Goal: Task Accomplishment & Management: Use online tool/utility

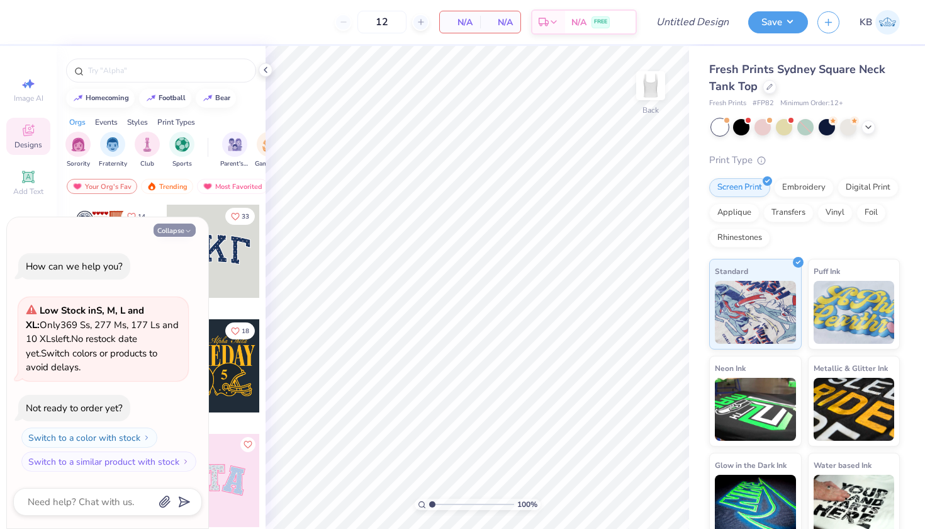
click at [175, 233] on button "Collapse" at bounding box center [175, 229] width 42 height 13
type textarea "x"
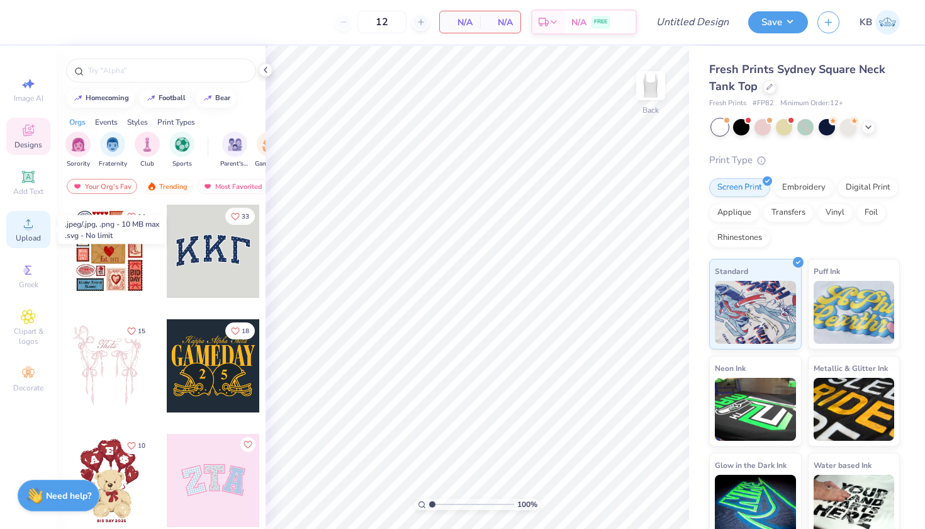
click at [30, 234] on span "Upload" at bounding box center [28, 238] width 25 height 10
click at [30, 233] on span "Upload" at bounding box center [28, 238] width 25 height 10
click at [383, 23] on input "12" at bounding box center [382, 22] width 49 height 23
drag, startPoint x: 391, startPoint y: 22, endPoint x: 358, endPoint y: 22, distance: 33.4
click at [358, 22] on input "12" at bounding box center [382, 22] width 49 height 23
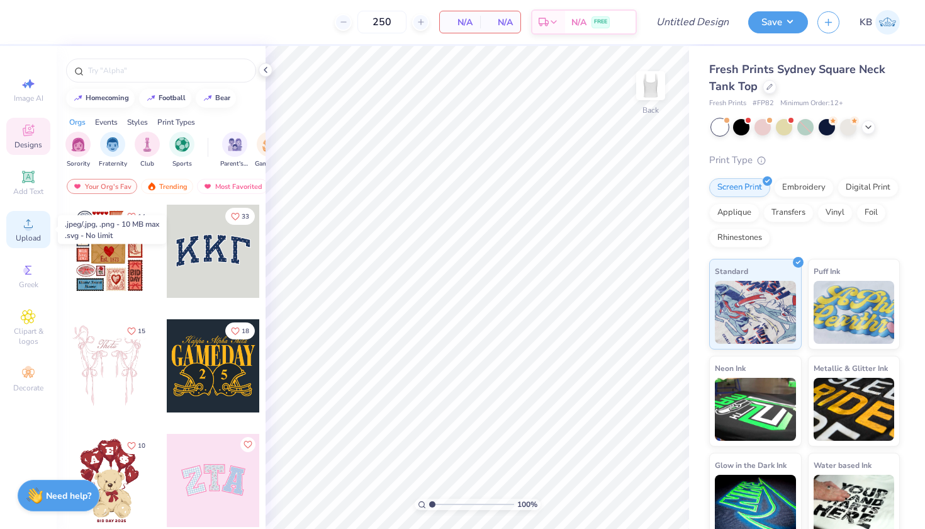
type input "250"
click at [37, 239] on span "Upload" at bounding box center [28, 238] width 25 height 10
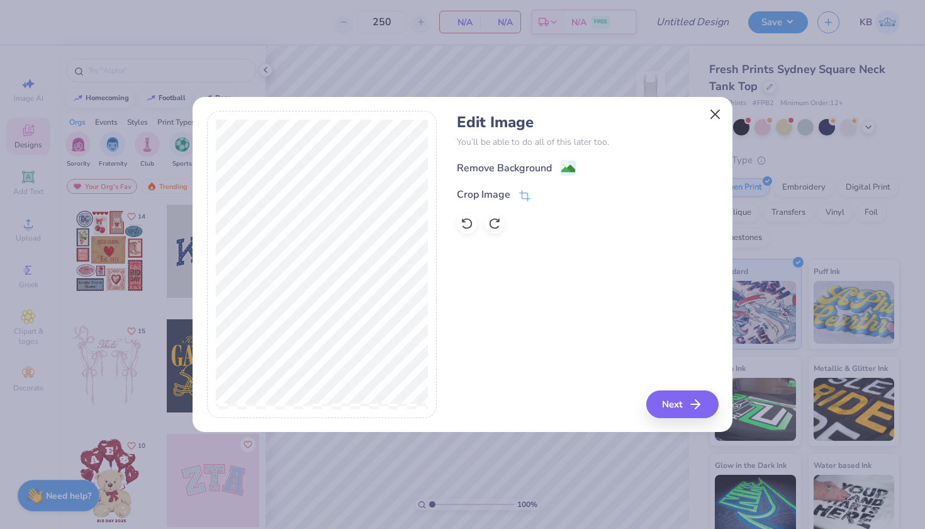
click at [721, 110] on button "Close" at bounding box center [716, 114] width 24 height 24
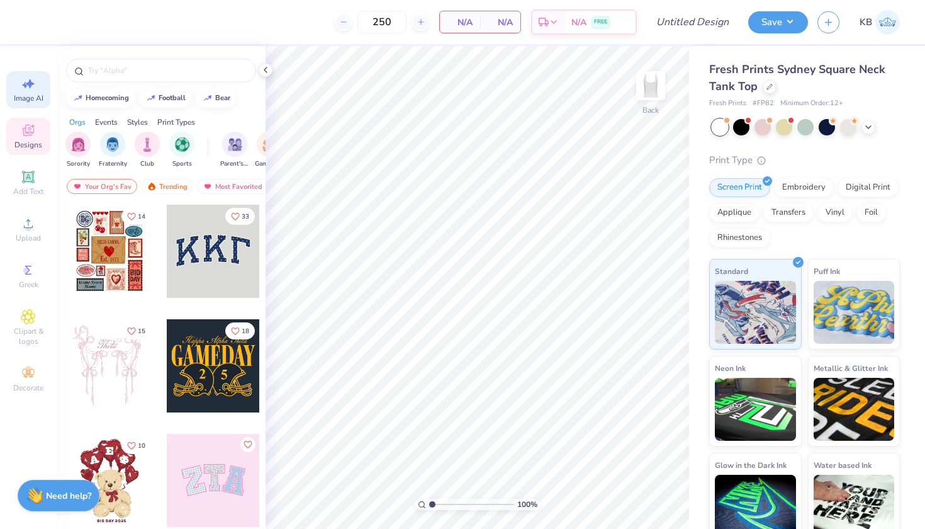
click at [30, 96] on span "Image AI" at bounding box center [29, 98] width 30 height 10
select select "4"
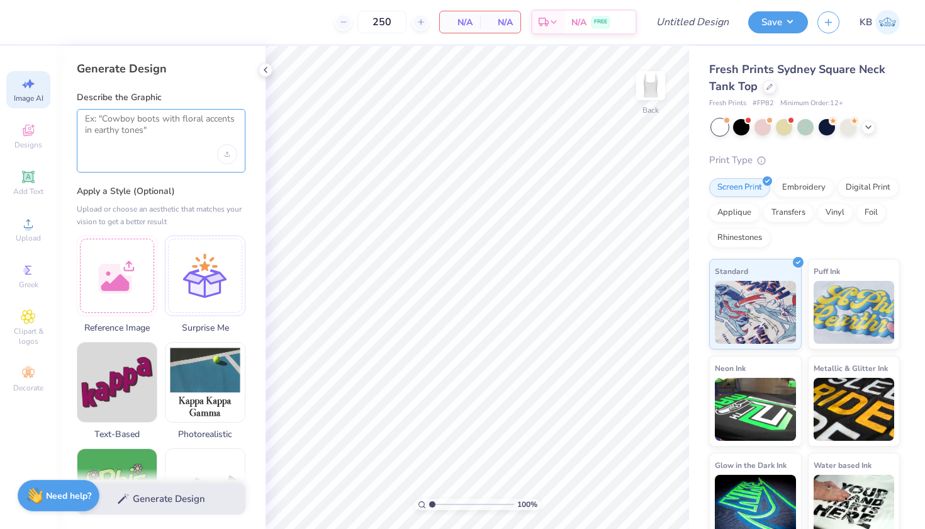
click at [128, 130] on textarea at bounding box center [161, 128] width 152 height 31
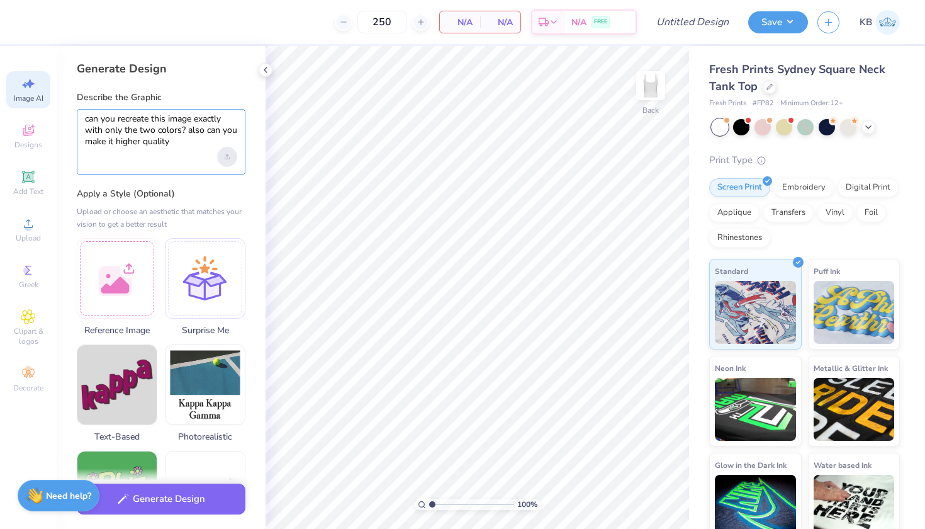
type textarea "can you recreate this image exactly with only the two colors? also can you make…"
click at [224, 161] on div "Upload image" at bounding box center [227, 157] width 20 height 20
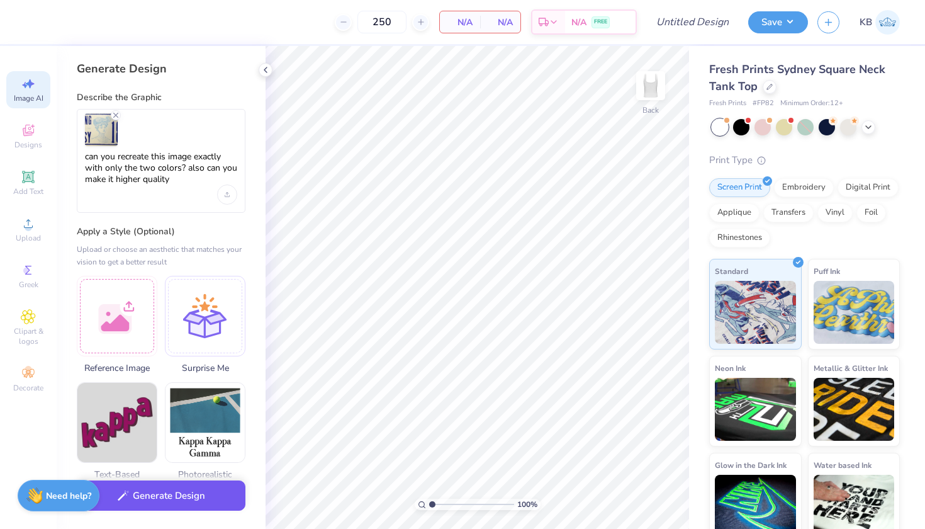
click at [171, 501] on button "Generate Design" at bounding box center [161, 495] width 169 height 31
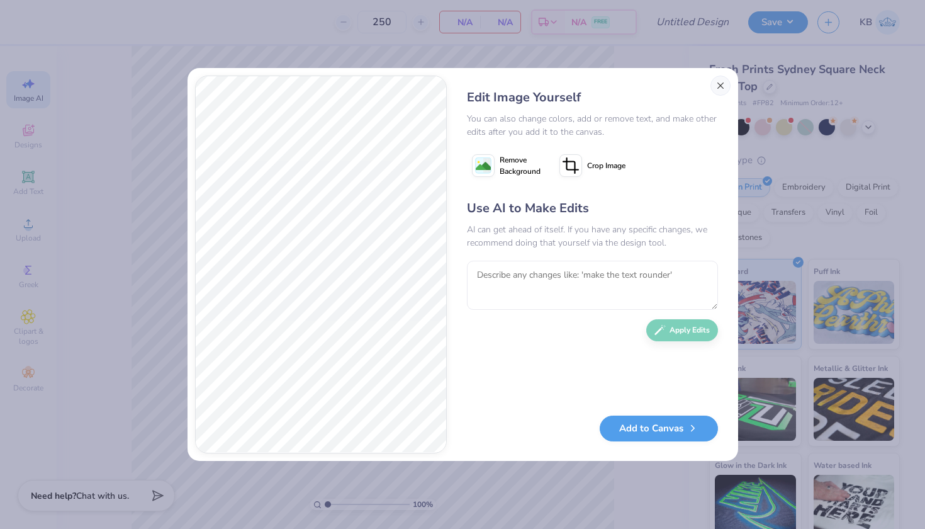
click at [718, 85] on button "Close" at bounding box center [721, 86] width 20 height 20
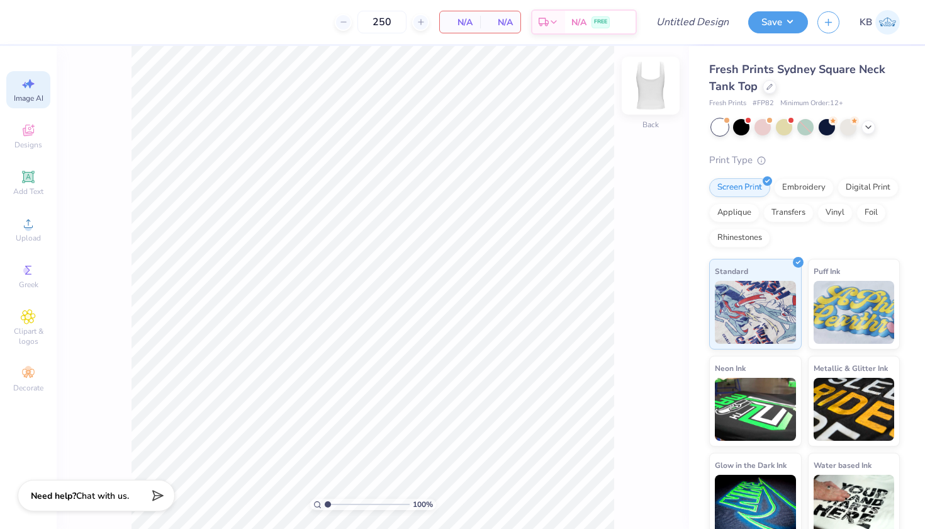
click at [654, 93] on img at bounding box center [651, 85] width 50 height 50
click at [654, 93] on img at bounding box center [650, 85] width 25 height 25
click at [31, 217] on icon at bounding box center [28, 223] width 15 height 15
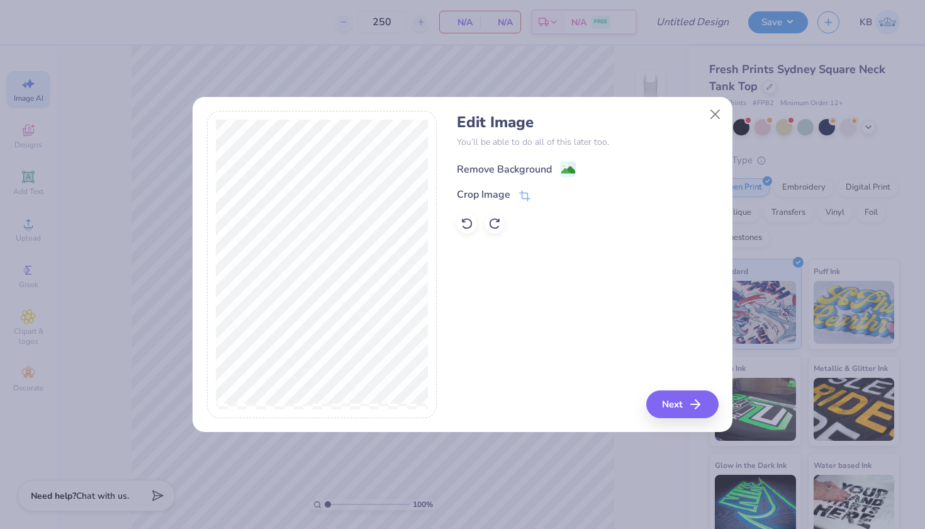
click at [548, 166] on div "Remove Background" at bounding box center [504, 169] width 95 height 15
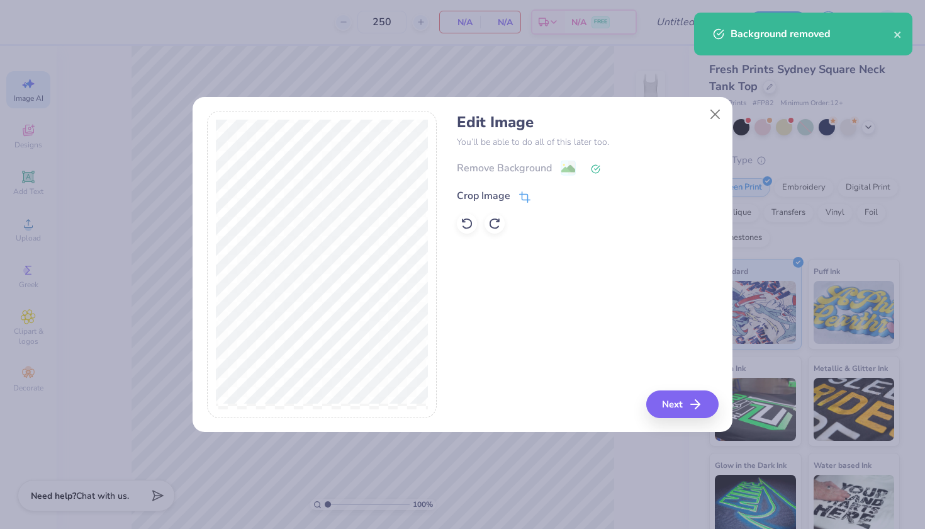
click at [497, 197] on div "Crop Image" at bounding box center [484, 195] width 54 height 15
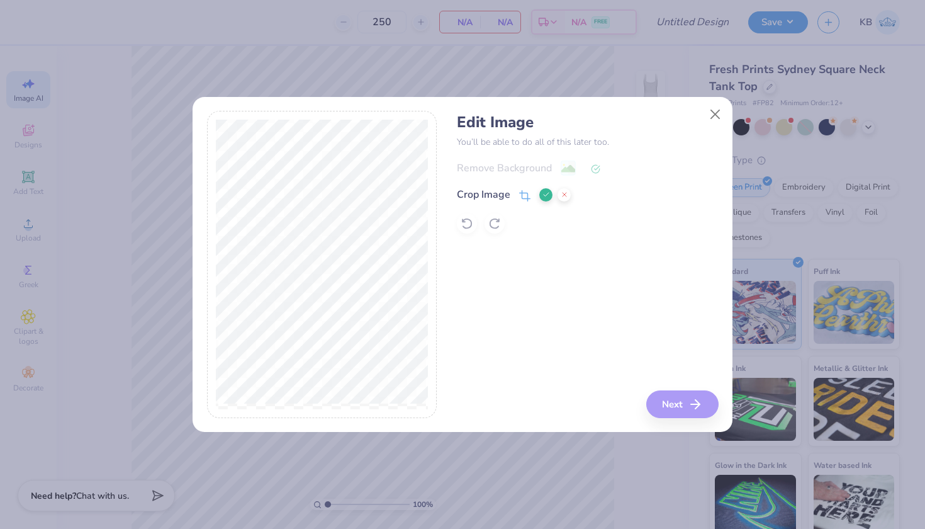
click at [546, 194] on icon at bounding box center [547, 195] width 8 height 8
click at [686, 406] on button "Next" at bounding box center [684, 404] width 72 height 28
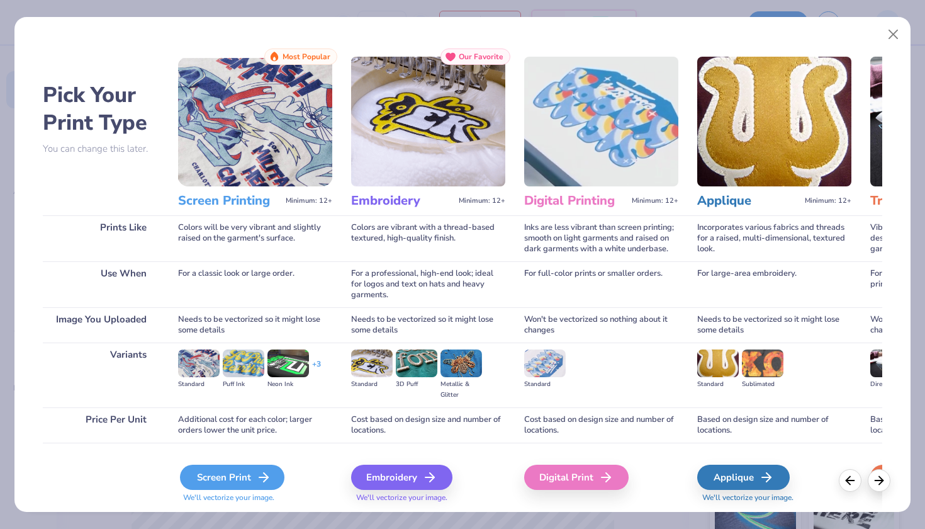
click at [245, 473] on div "Screen Print" at bounding box center [232, 477] width 105 height 25
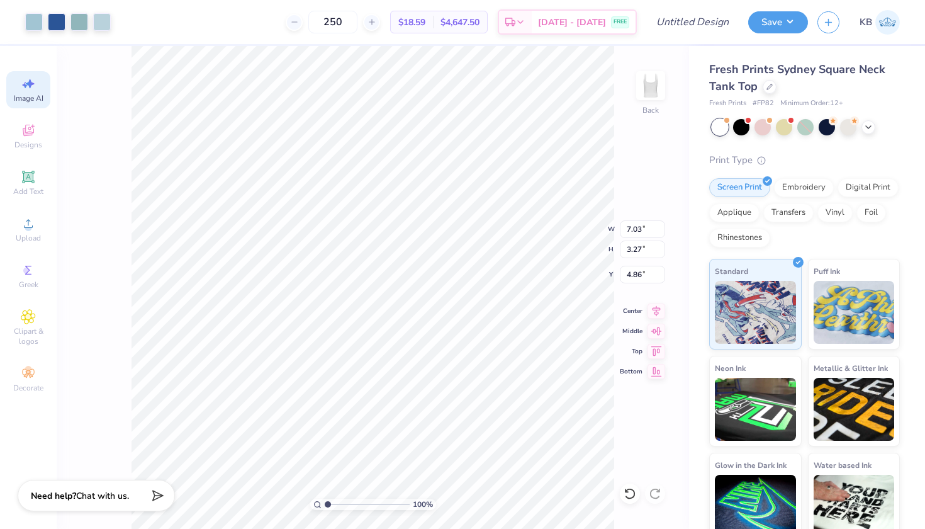
type input "0.50"
type input "1.36"
click at [767, 83] on icon at bounding box center [770, 85] width 6 height 6
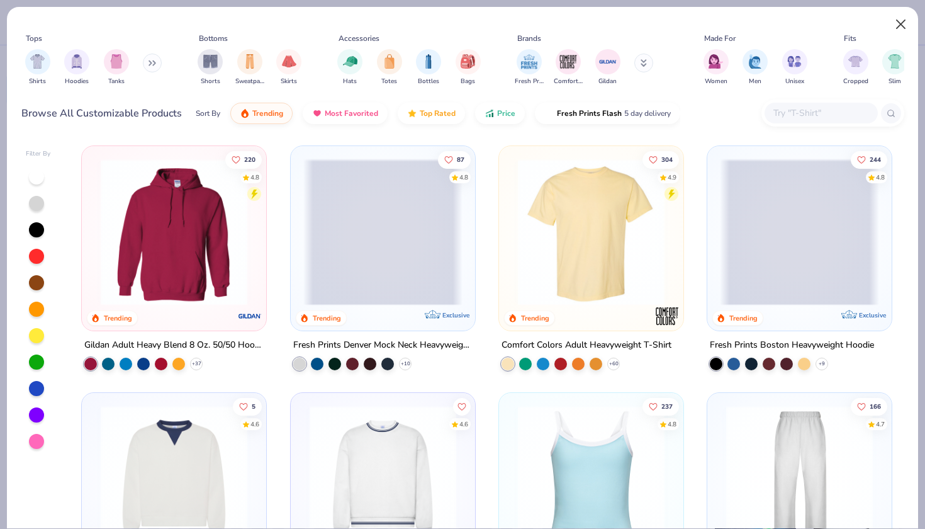
click at [901, 20] on button "Close" at bounding box center [902, 25] width 24 height 24
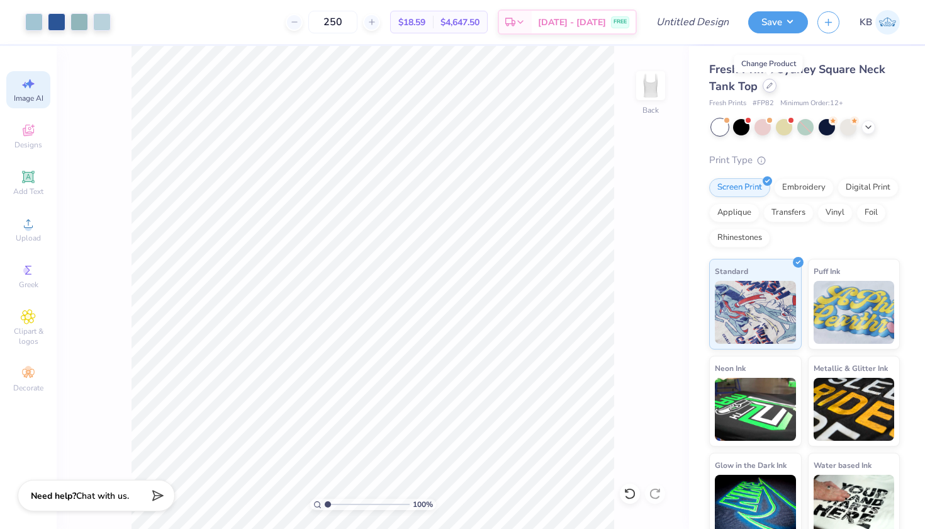
click at [769, 83] on icon at bounding box center [770, 85] width 6 height 6
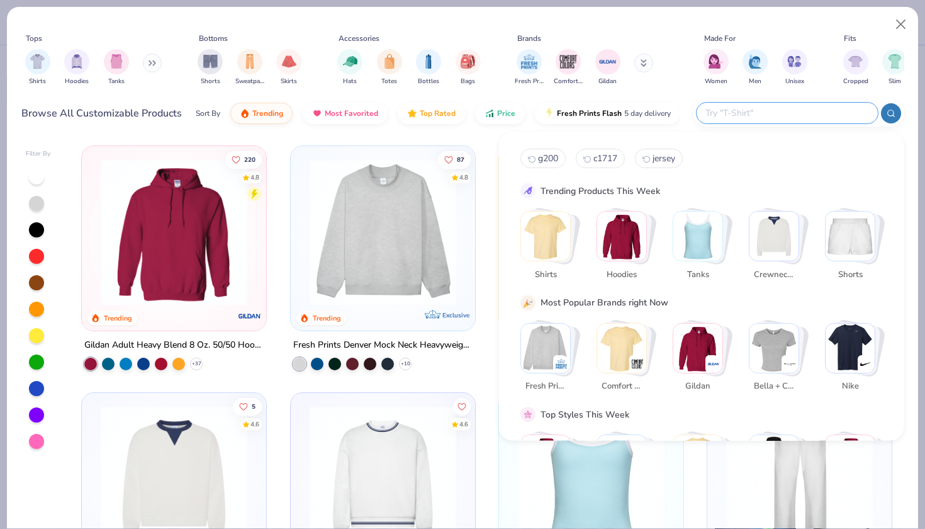
click at [787, 118] on input "text" at bounding box center [786, 113] width 165 height 14
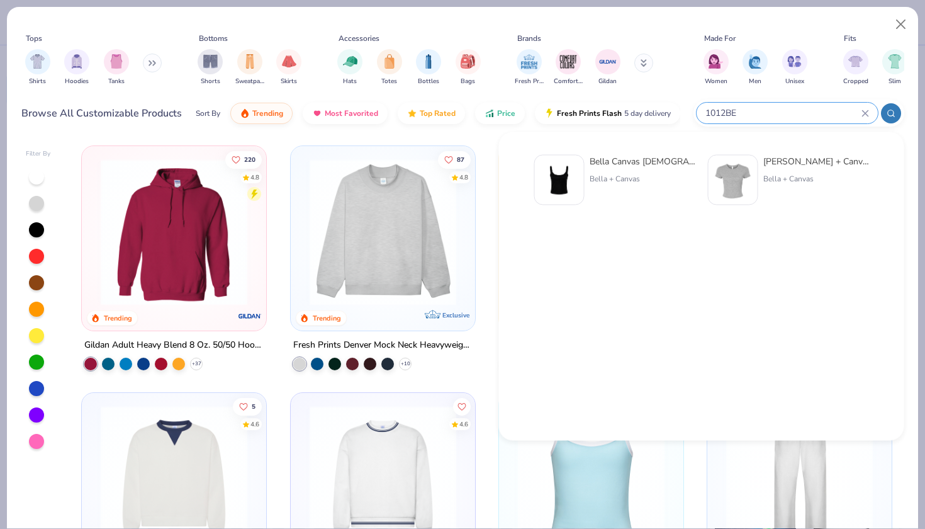
type input "1012BE"
click at [668, 159] on div "Bella Canvas [DEMOGRAPHIC_DATA]' Micro Ribbed Scoop Tank" at bounding box center [643, 161] width 106 height 13
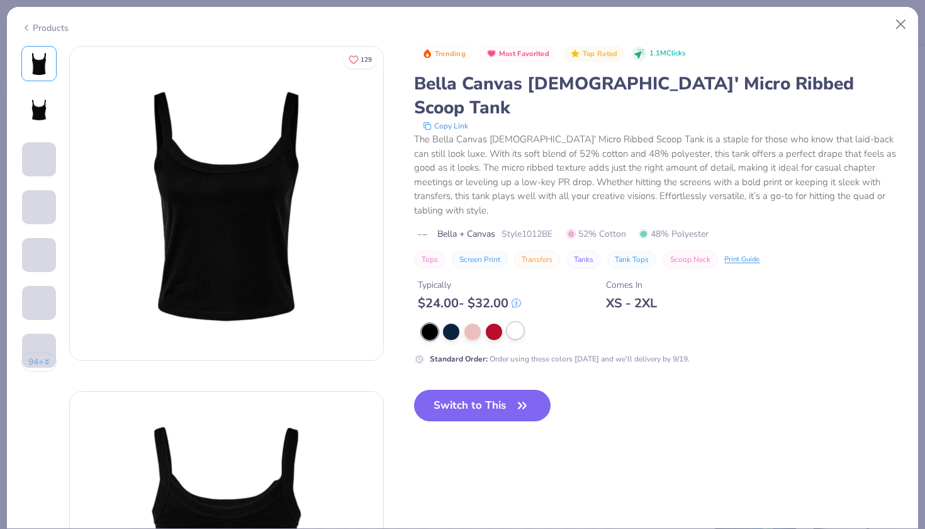
click at [510, 322] on div at bounding box center [515, 330] width 16 height 16
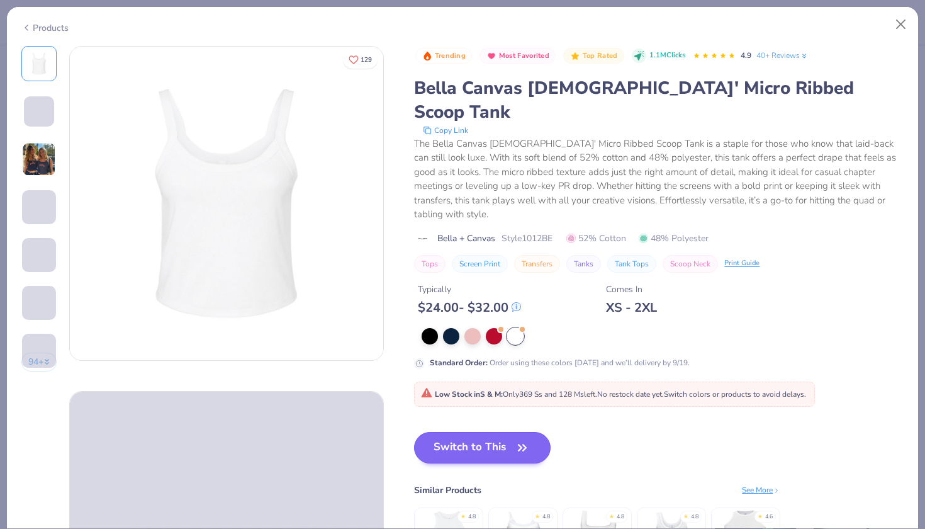
click at [463, 432] on button "Switch to This" at bounding box center [482, 447] width 137 height 31
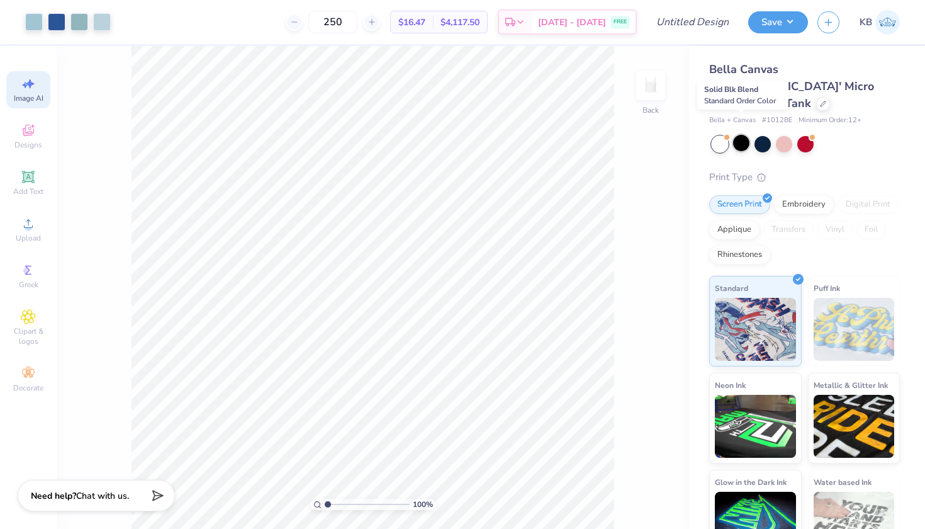
click at [744, 135] on div at bounding box center [741, 143] width 16 height 16
click at [767, 135] on div at bounding box center [763, 143] width 16 height 16
click at [808, 135] on div at bounding box center [806, 143] width 16 height 16
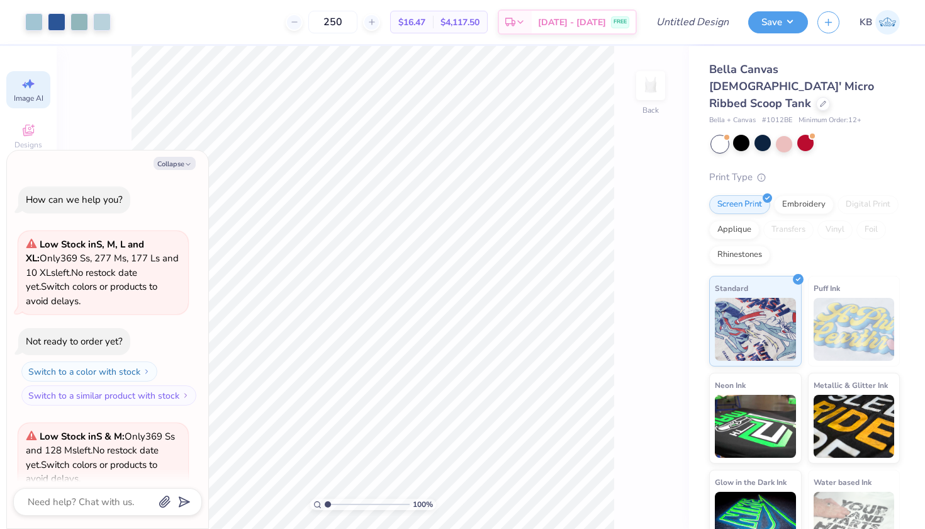
scroll to position [108, 0]
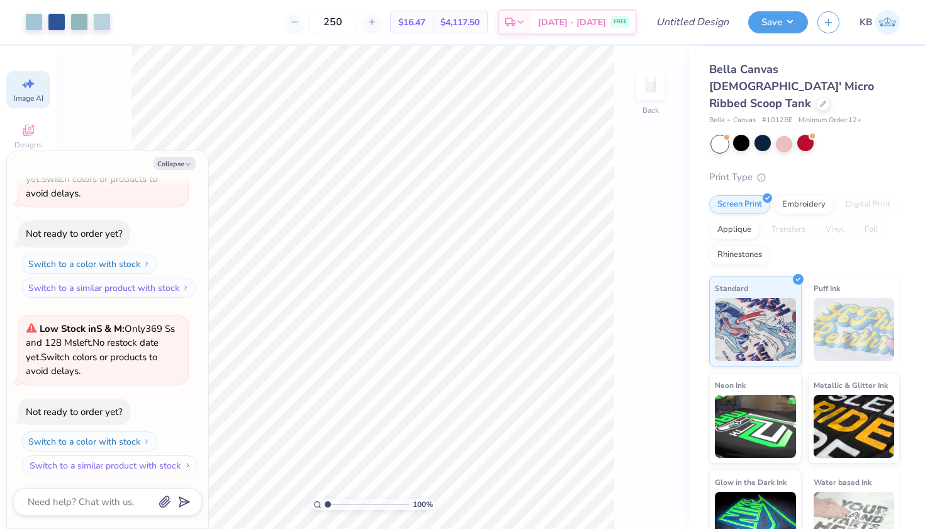
click at [98, 461] on button "Switch to a similar product with stock" at bounding box center [110, 465] width 175 height 20
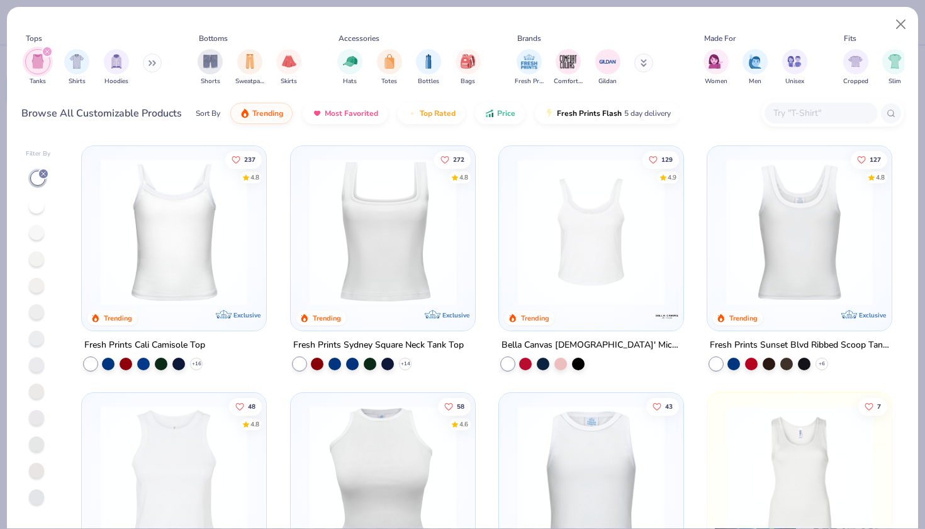
scroll to position [34, 0]
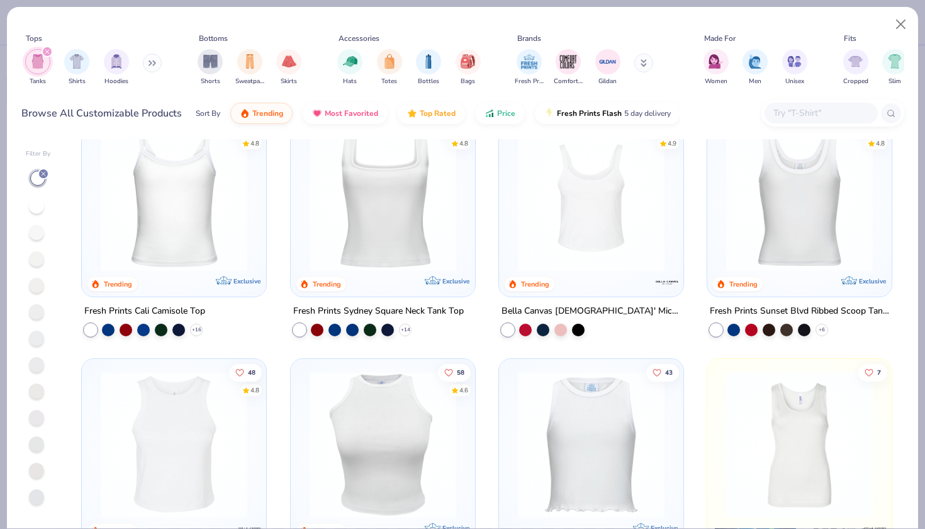
click at [193, 249] on img at bounding box center [173, 198] width 159 height 147
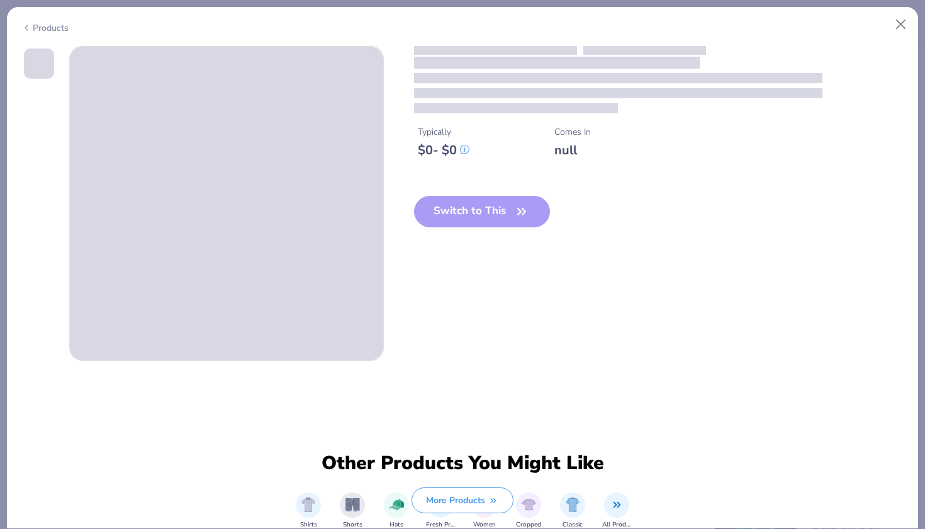
type textarea "x"
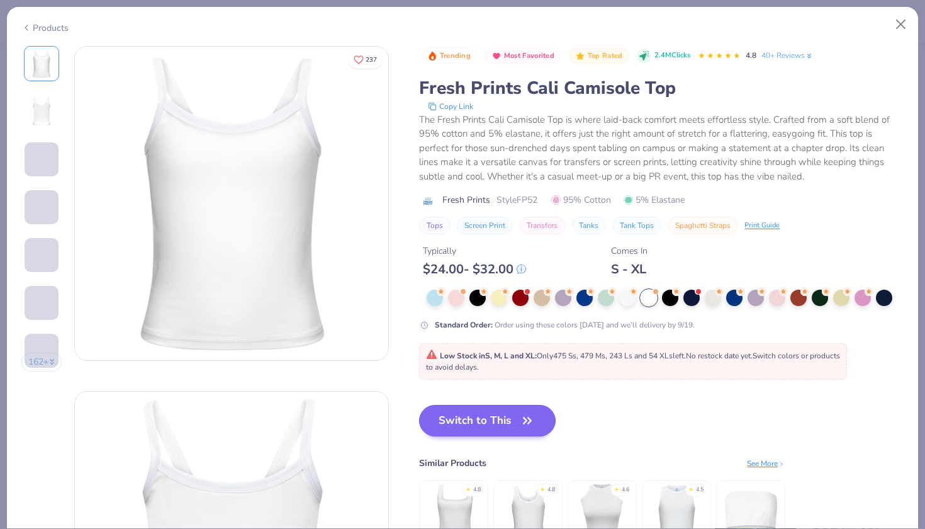
click at [488, 419] on button "Switch to This" at bounding box center [487, 420] width 137 height 31
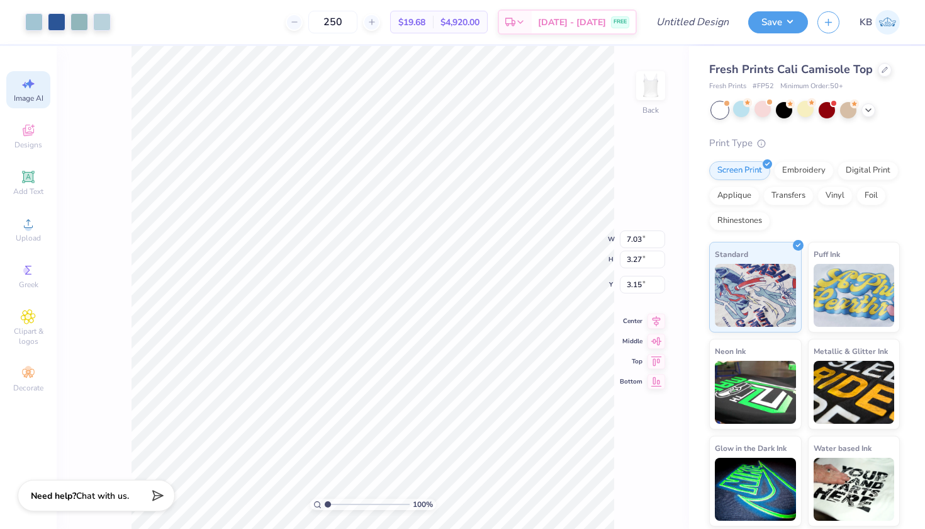
type input "1.21"
click at [883, 71] on icon at bounding box center [885, 68] width 5 height 5
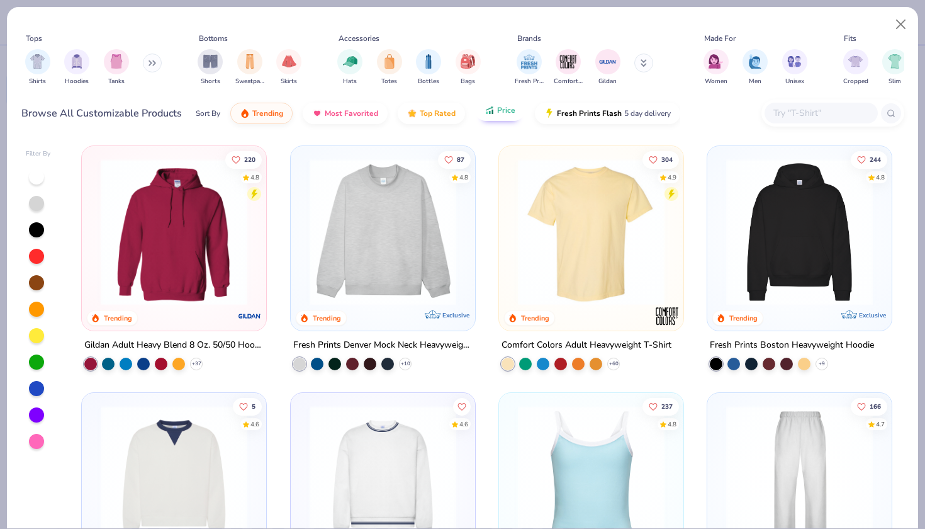
click at [486, 110] on icon "button" at bounding box center [490, 110] width 10 height 11
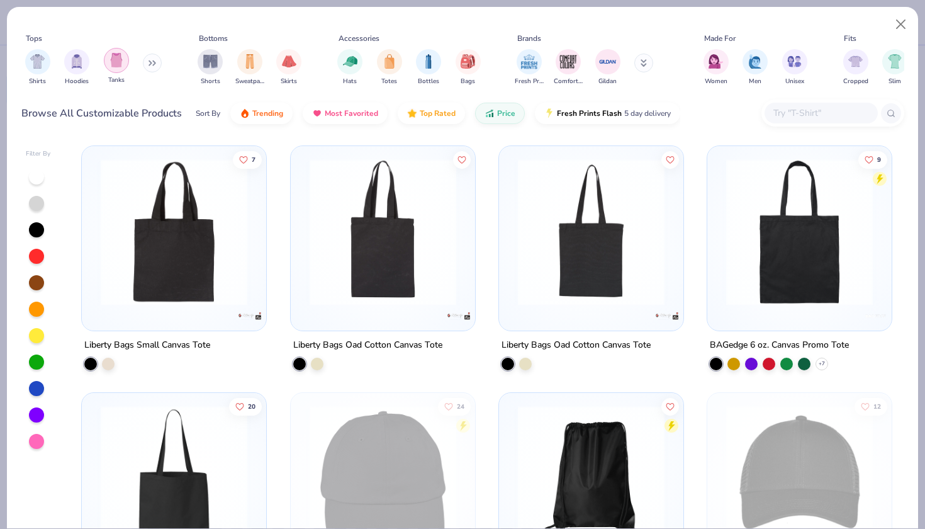
click at [111, 63] on img "filter for Tanks" at bounding box center [117, 60] width 14 height 14
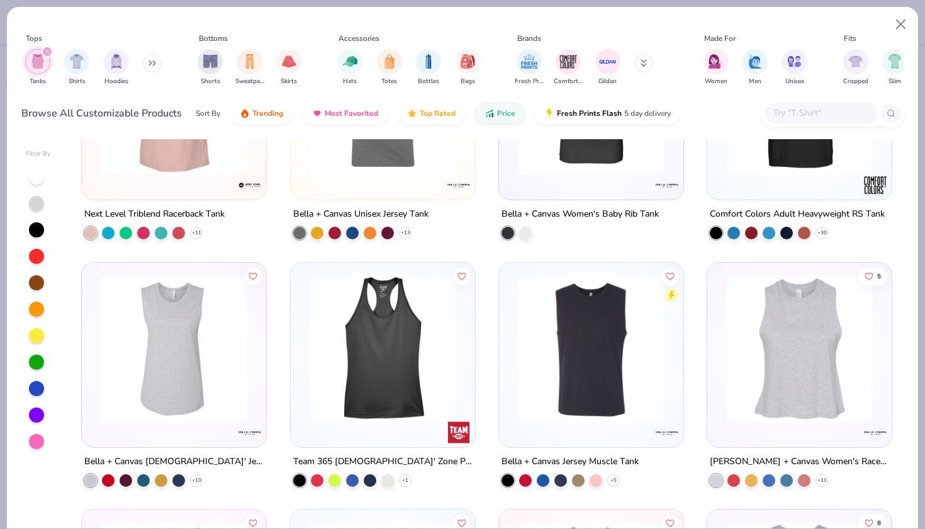
scroll to position [378, 0]
click at [39, 65] on img "filter for Tanks" at bounding box center [38, 61] width 14 height 14
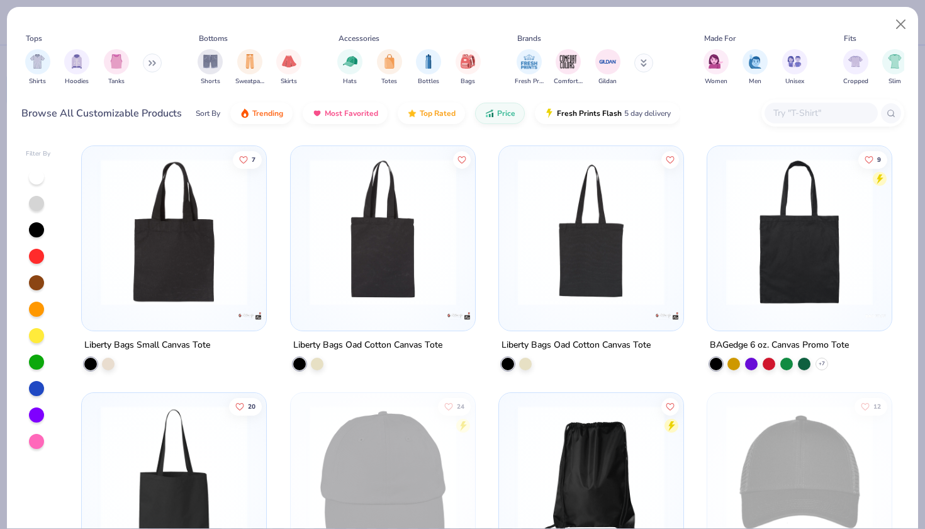
click at [148, 261] on img at bounding box center [173, 232] width 159 height 147
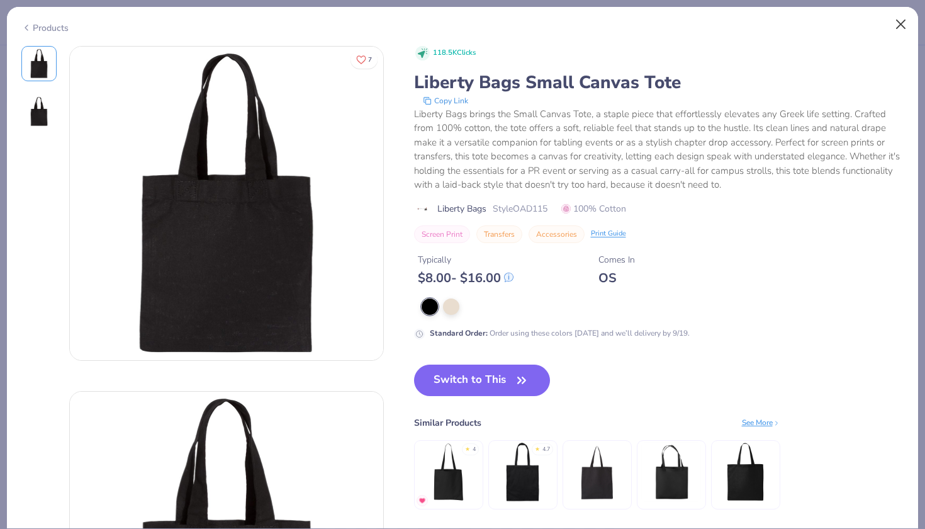
click at [903, 26] on button "Close" at bounding box center [902, 25] width 24 height 24
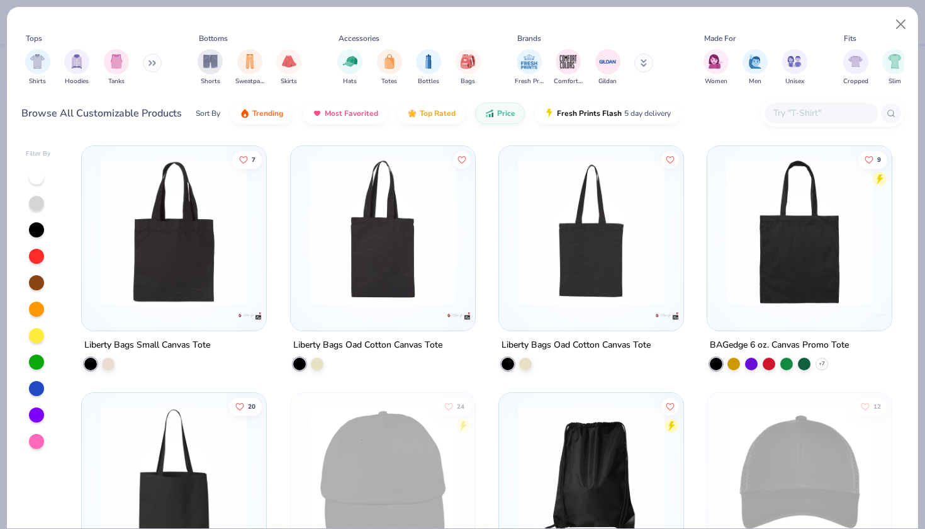
click at [150, 62] on button at bounding box center [152, 63] width 19 height 19
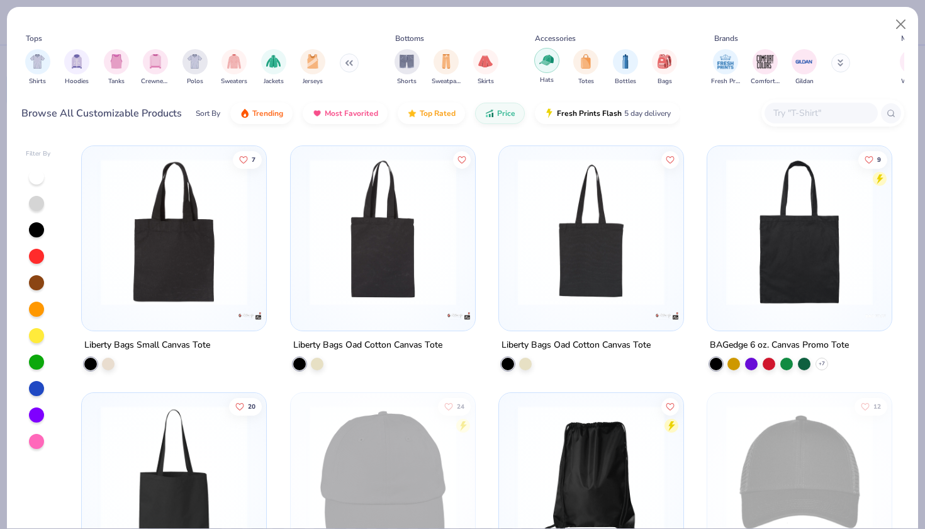
click at [545, 63] on img "filter for Hats" at bounding box center [547, 60] width 14 height 14
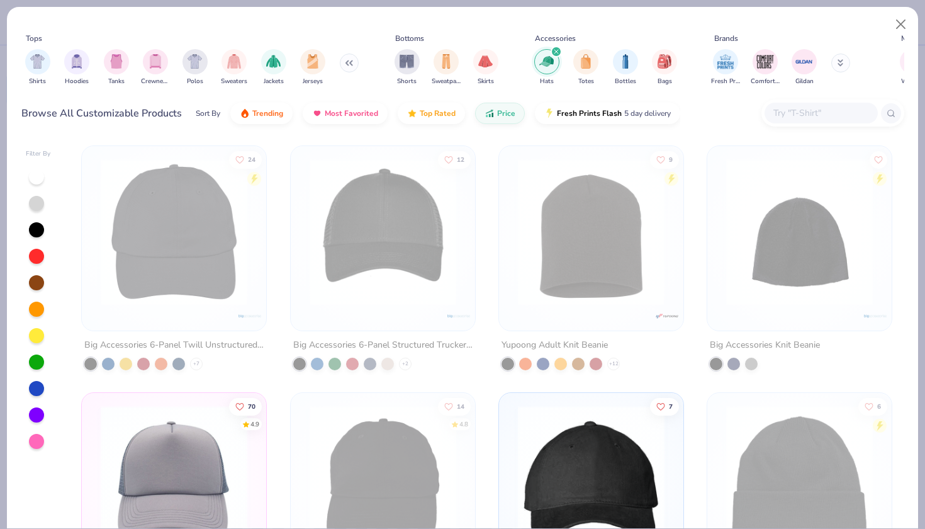
click at [40, 179] on div at bounding box center [36, 176] width 15 height 15
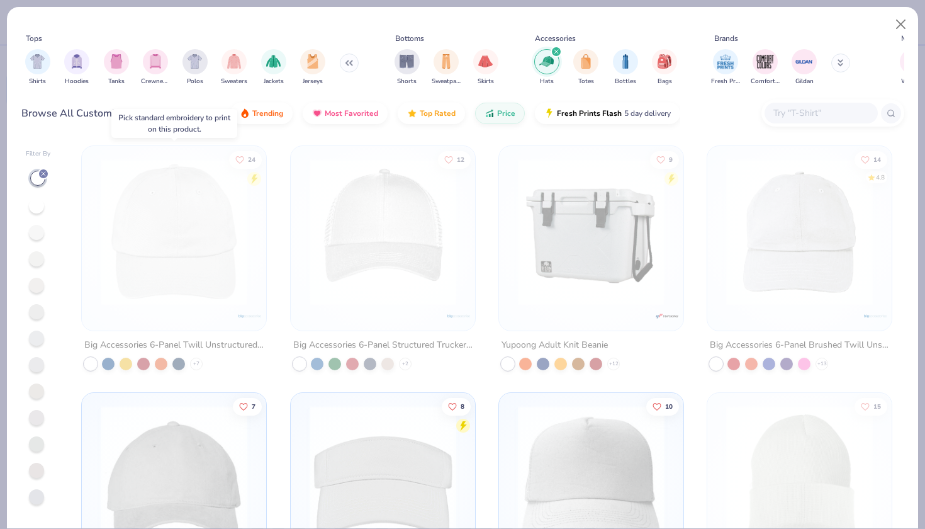
click at [192, 260] on img at bounding box center [173, 232] width 159 height 147
click at [43, 170] on icon at bounding box center [44, 174] width 8 height 8
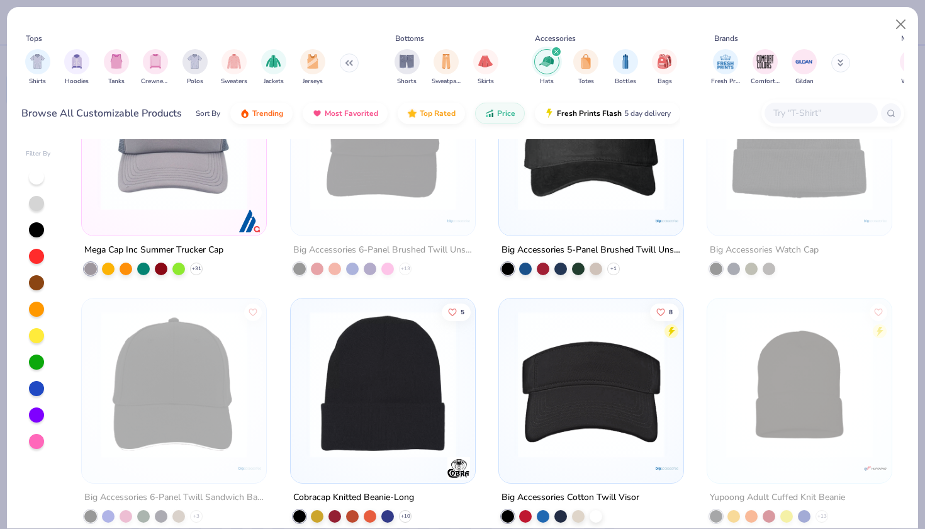
scroll to position [347, 0]
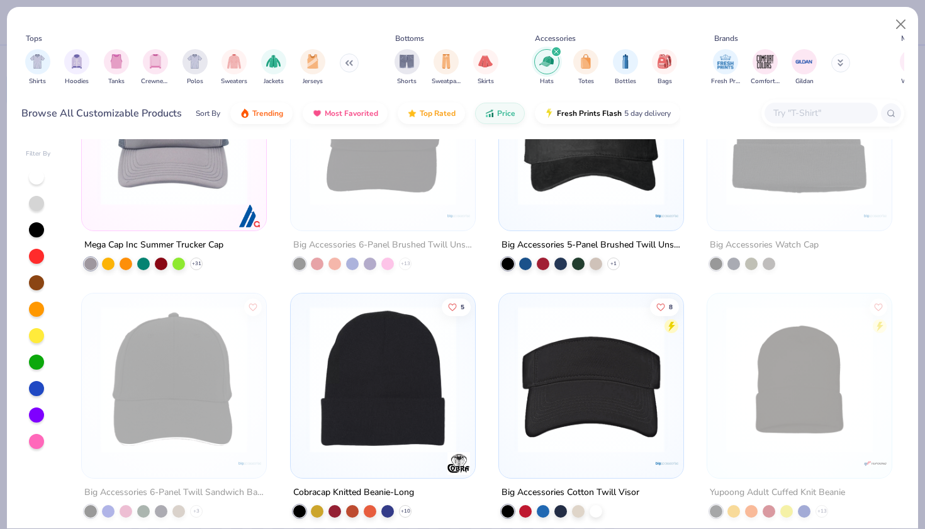
click at [205, 144] on img at bounding box center [173, 132] width 159 height 147
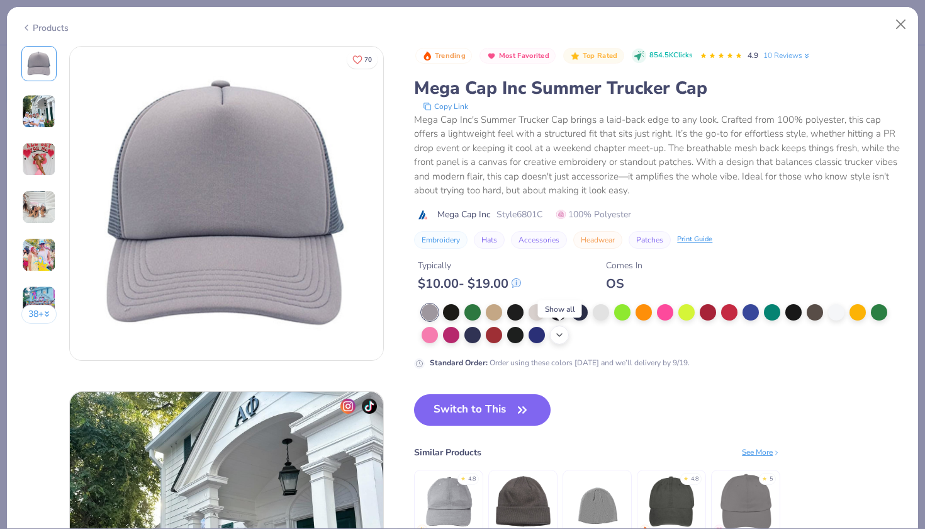
click at [562, 334] on polyline at bounding box center [559, 335] width 5 height 3
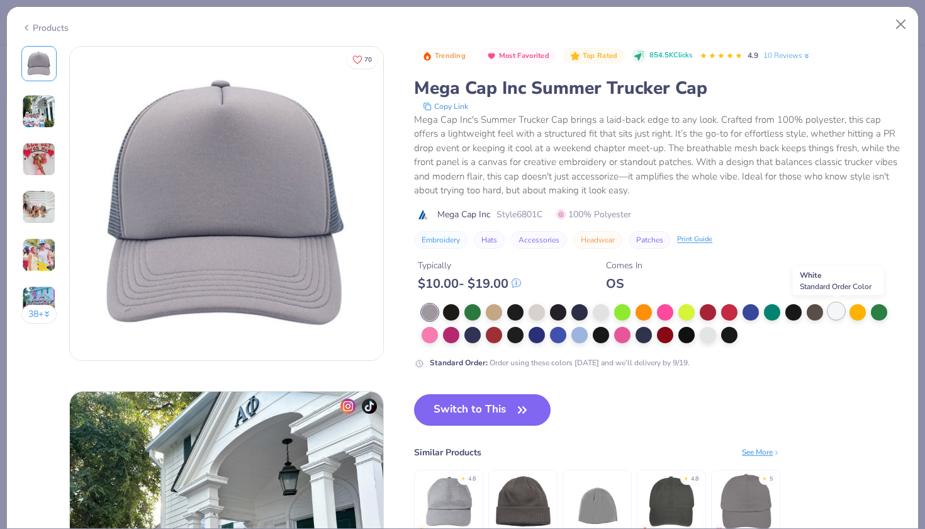
click at [837, 314] on div at bounding box center [837, 311] width 16 height 16
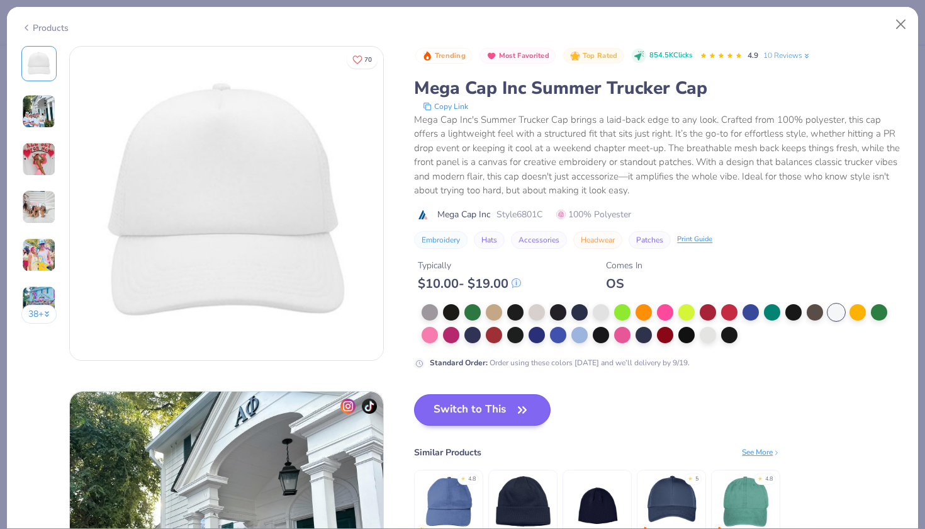
click at [499, 409] on button "Switch to This" at bounding box center [482, 409] width 137 height 31
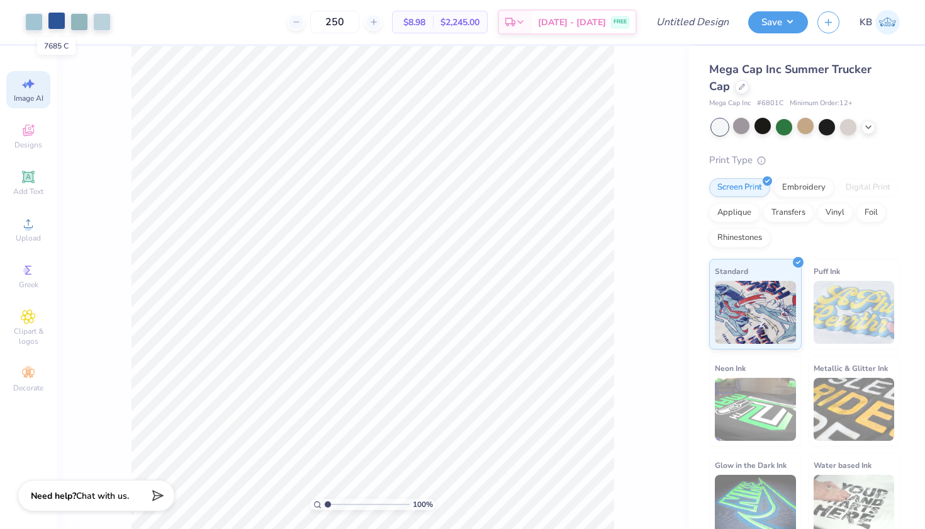
click at [57, 23] on div at bounding box center [57, 21] width 18 height 18
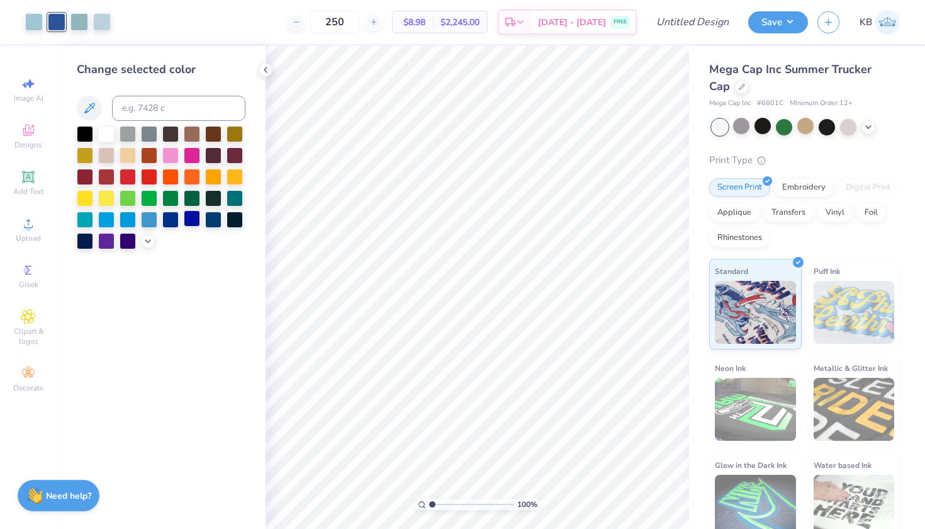
click at [197, 223] on div at bounding box center [192, 218] width 16 height 16
click at [219, 224] on div at bounding box center [213, 218] width 16 height 16
click at [167, 222] on div at bounding box center [170, 218] width 16 height 16
click at [152, 106] on input at bounding box center [178, 108] width 133 height 25
type input "7685"
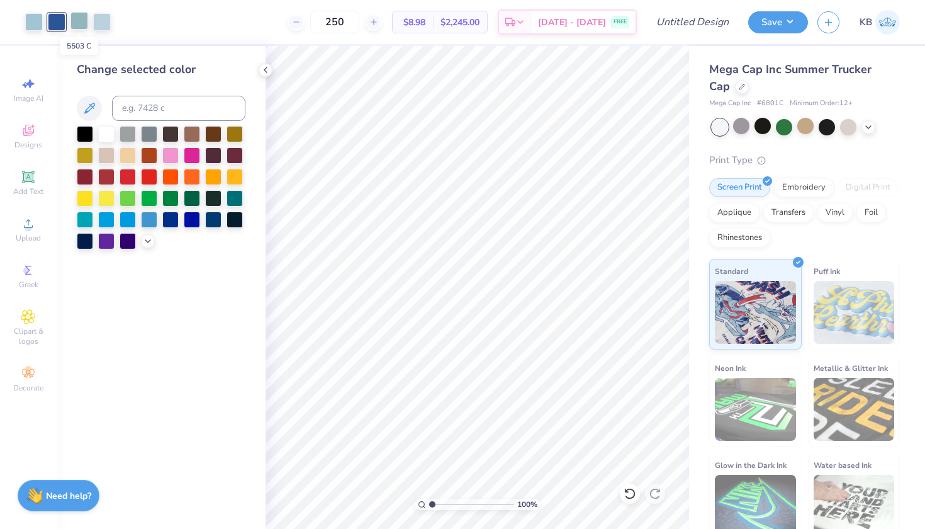
click at [79, 23] on div at bounding box center [80, 21] width 18 height 18
click at [131, 103] on input at bounding box center [178, 108] width 133 height 25
type input "551"
click at [76, 20] on div at bounding box center [80, 21] width 18 height 18
click at [135, 104] on input at bounding box center [178, 108] width 133 height 25
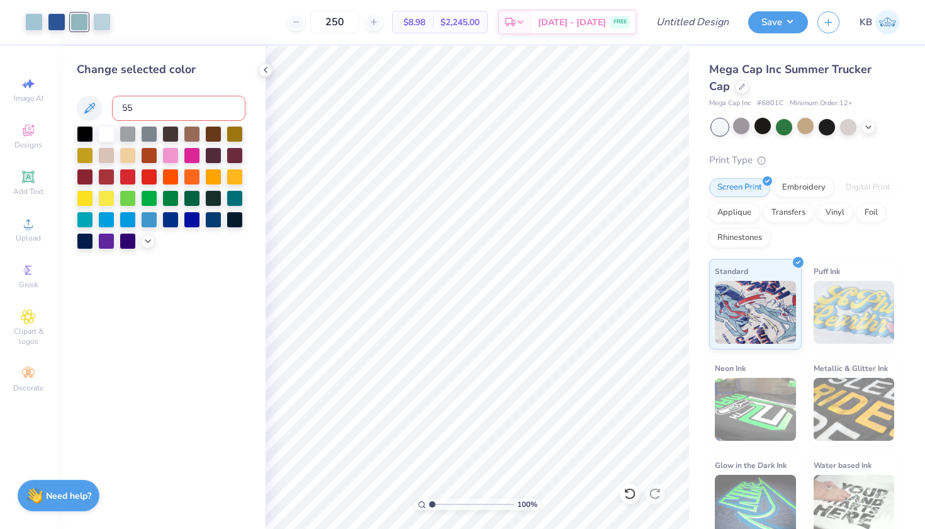
type input "551"
click at [72, 23] on div at bounding box center [80, 21] width 18 height 18
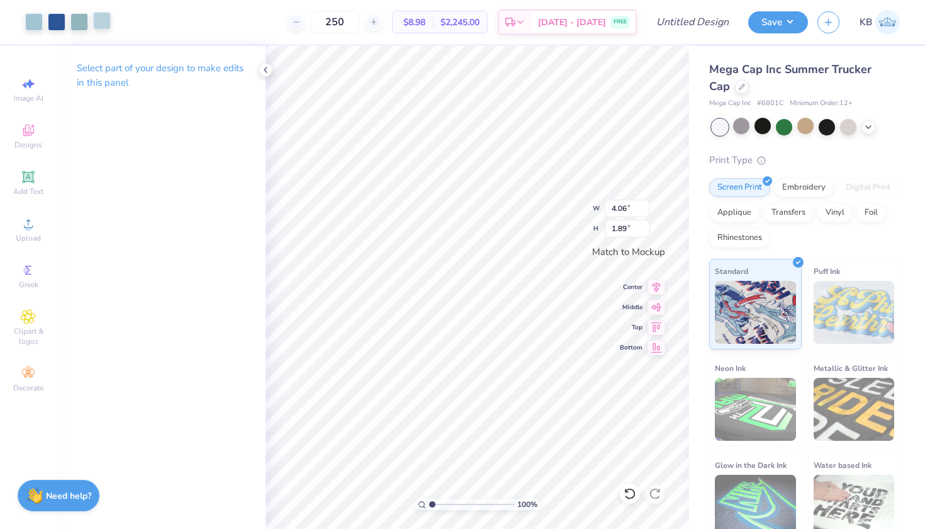
click at [103, 20] on div at bounding box center [102, 21] width 18 height 18
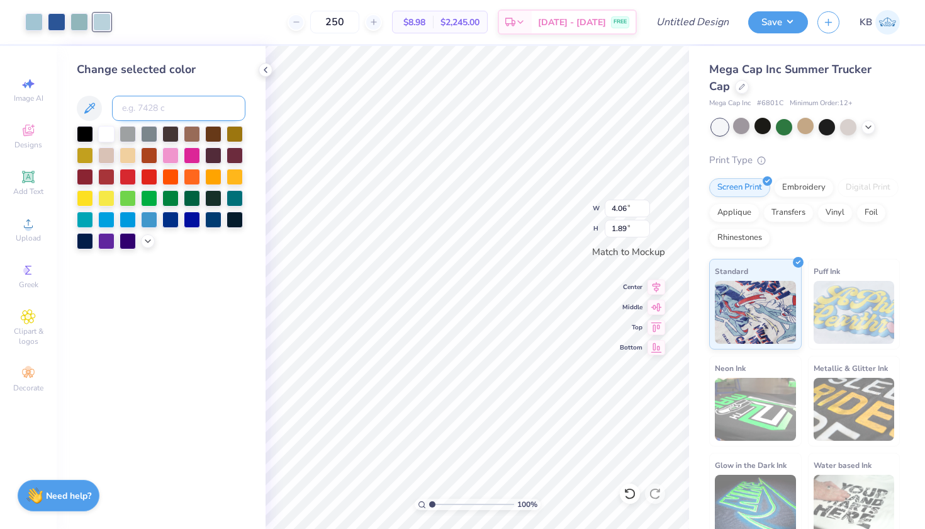
click at [135, 106] on input at bounding box center [178, 108] width 133 height 25
type input "551"
click at [81, 16] on div at bounding box center [80, 21] width 18 height 18
click at [137, 113] on input at bounding box center [178, 108] width 133 height 25
type input "551"
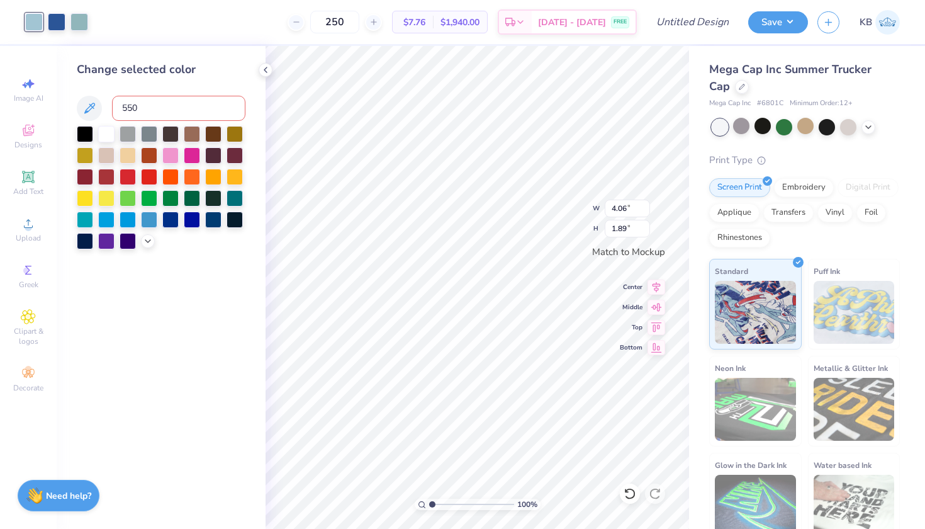
type input "5503"
type input "551"
click at [82, 25] on div at bounding box center [80, 21] width 18 height 18
click at [141, 110] on input at bounding box center [178, 108] width 133 height 25
type input "551"
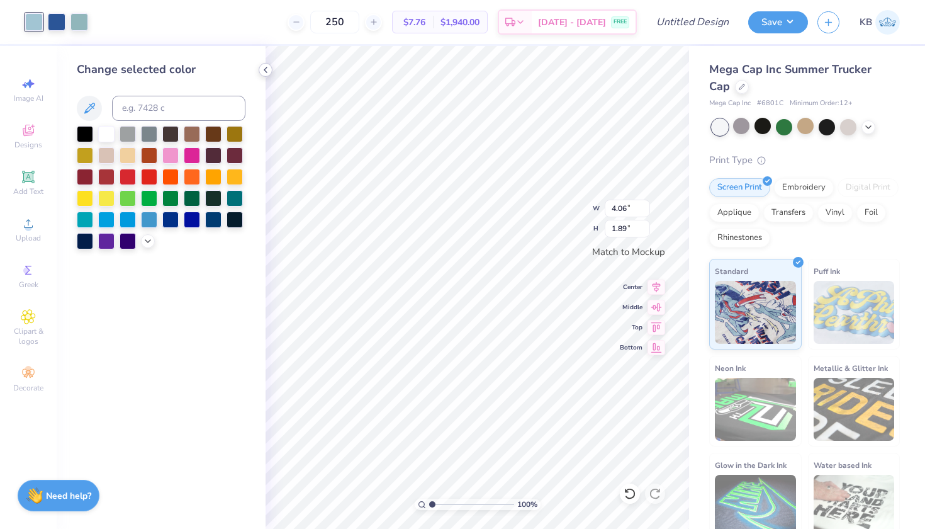
click at [266, 67] on icon at bounding box center [266, 70] width 10 height 10
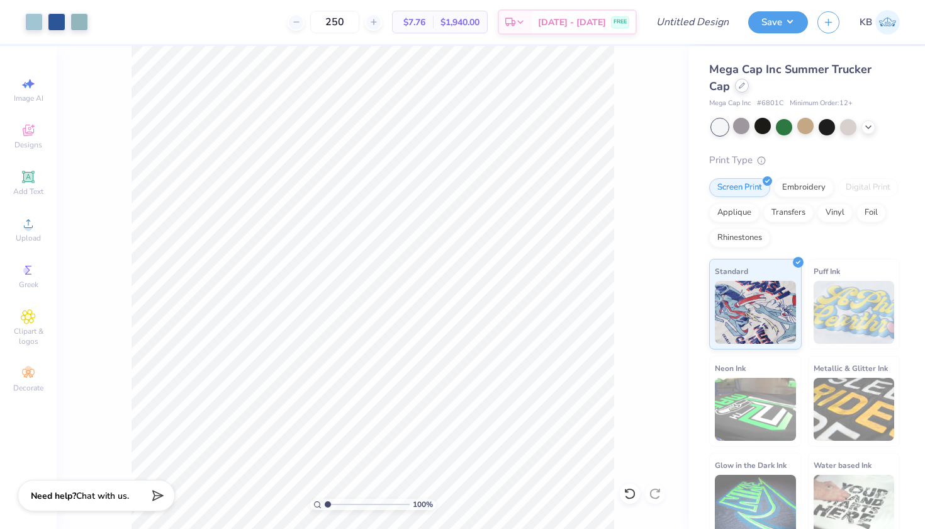
click at [739, 88] on icon at bounding box center [742, 85] width 6 height 6
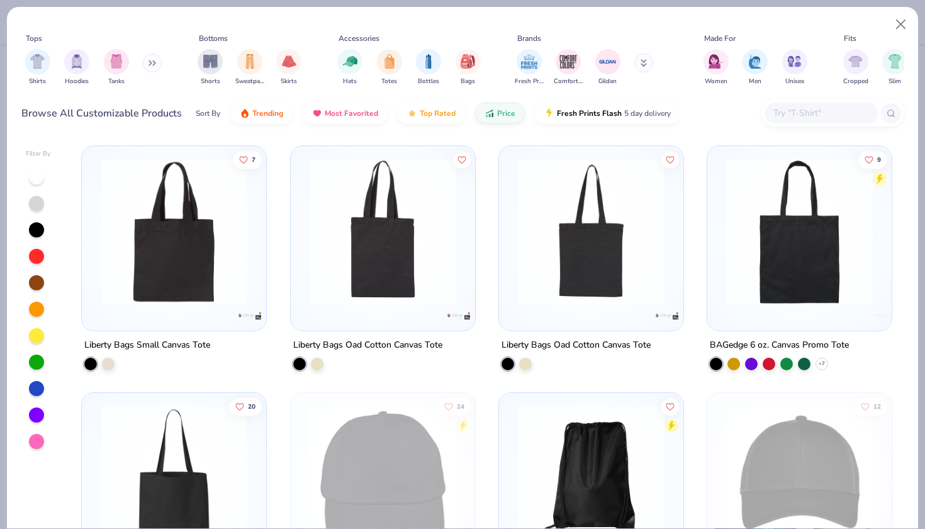
click at [797, 108] on input "text" at bounding box center [820, 113] width 97 height 14
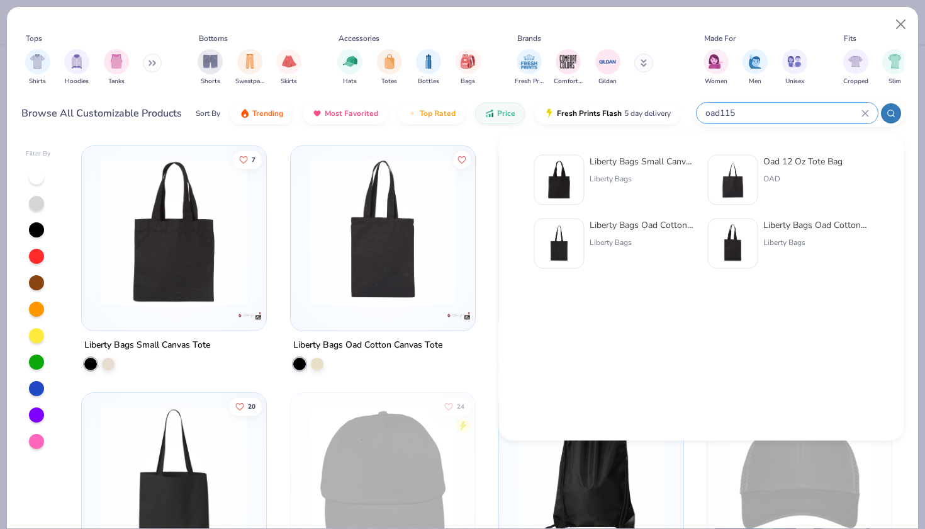
type input "oad115"
click at [651, 170] on div "Liberty Bags Small Canvas Tote Liberty Bags" at bounding box center [643, 180] width 106 height 50
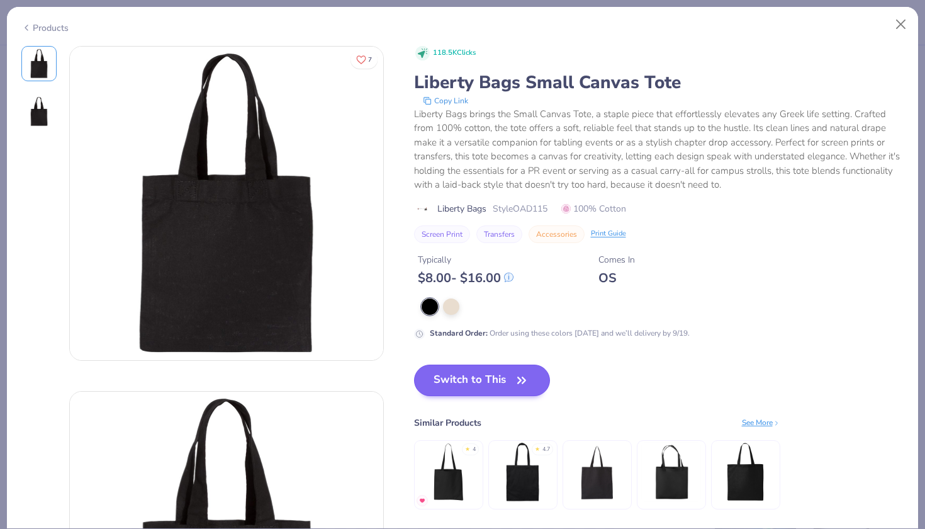
click at [485, 382] on button "Switch to This" at bounding box center [482, 380] width 137 height 31
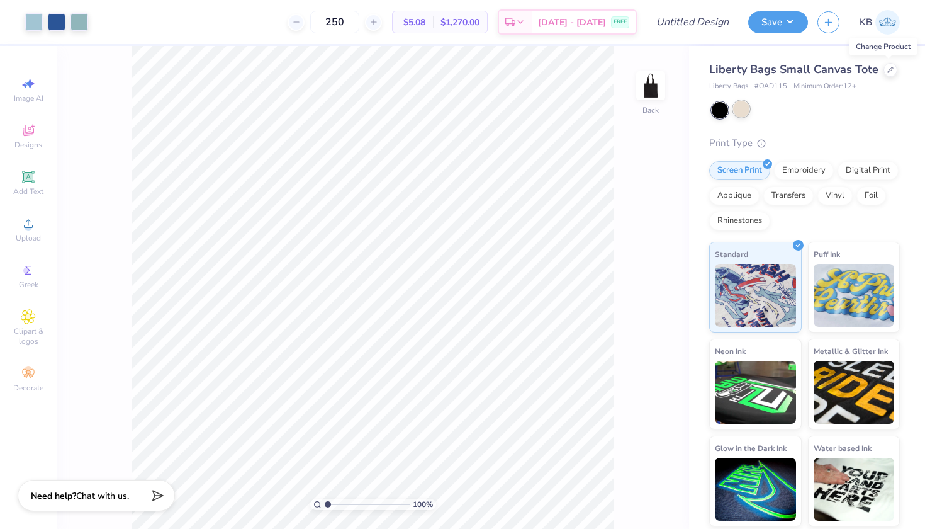
click at [742, 104] on div at bounding box center [741, 109] width 16 height 16
